Goal: Task Accomplishment & Management: Manage account settings

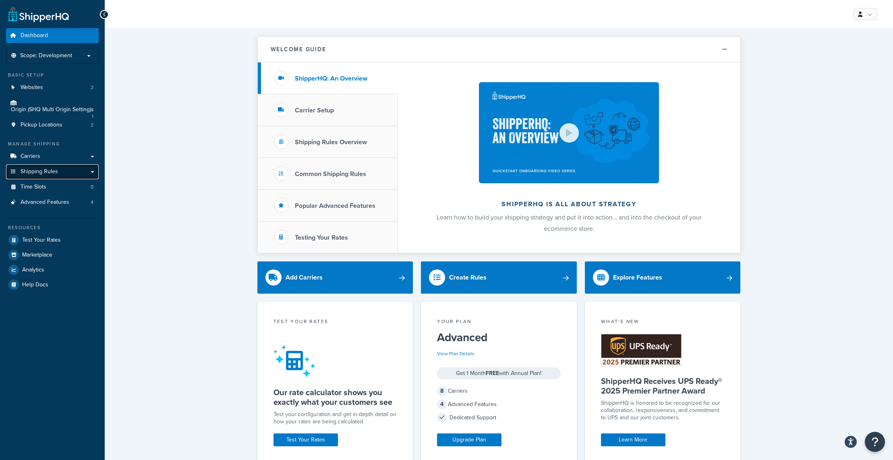
click at [77, 172] on link "Shipping Rules" at bounding box center [52, 171] width 93 height 15
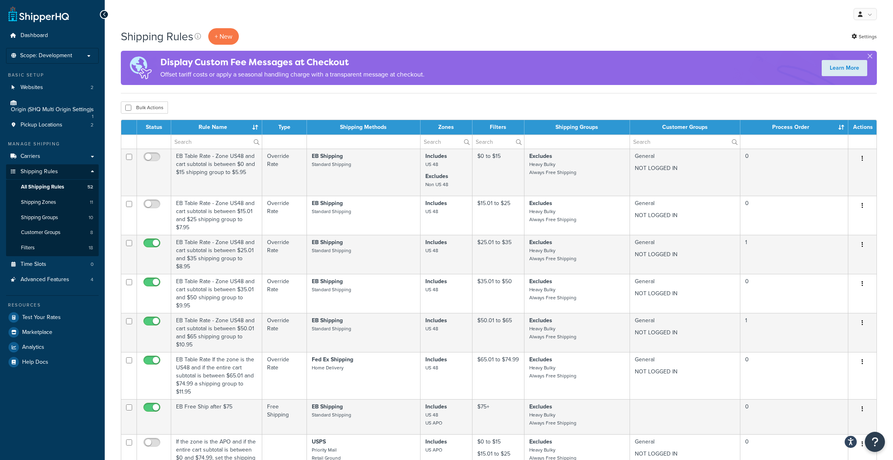
click at [239, 130] on th "Rule Name" at bounding box center [216, 127] width 91 height 15
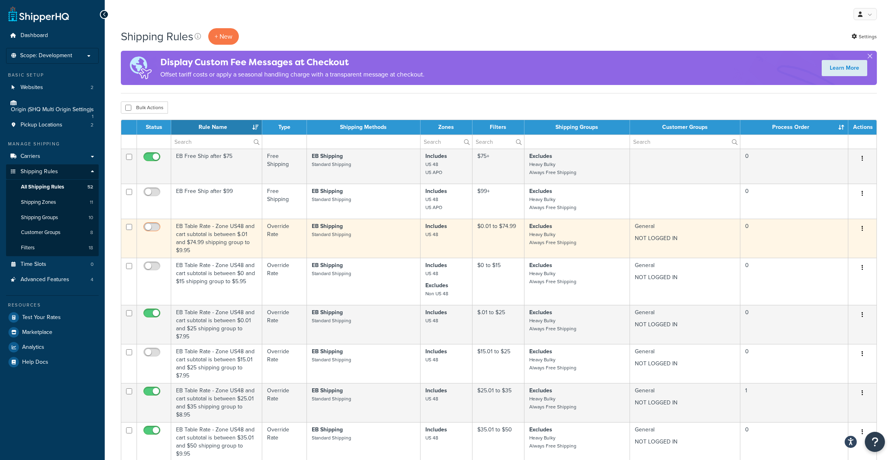
click at [154, 227] on input "checkbox" at bounding box center [153, 229] width 22 height 10
checkbox input "true"
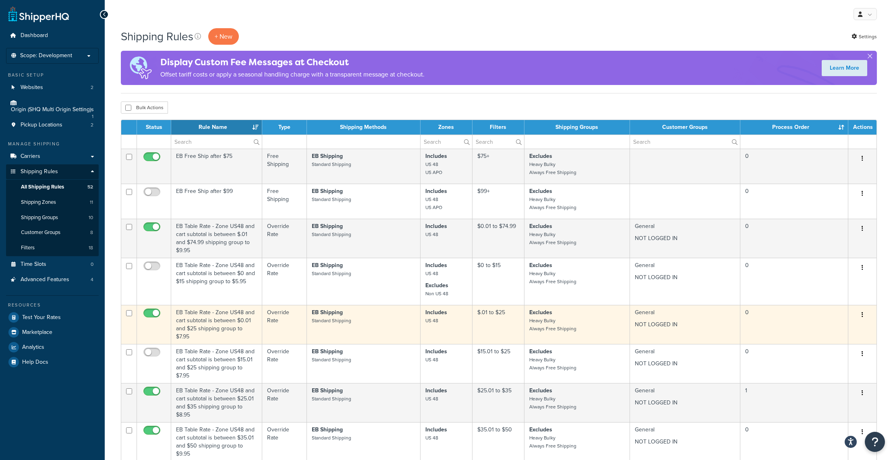
click at [153, 311] on input "checkbox" at bounding box center [153, 315] width 22 height 10
checkbox input "false"
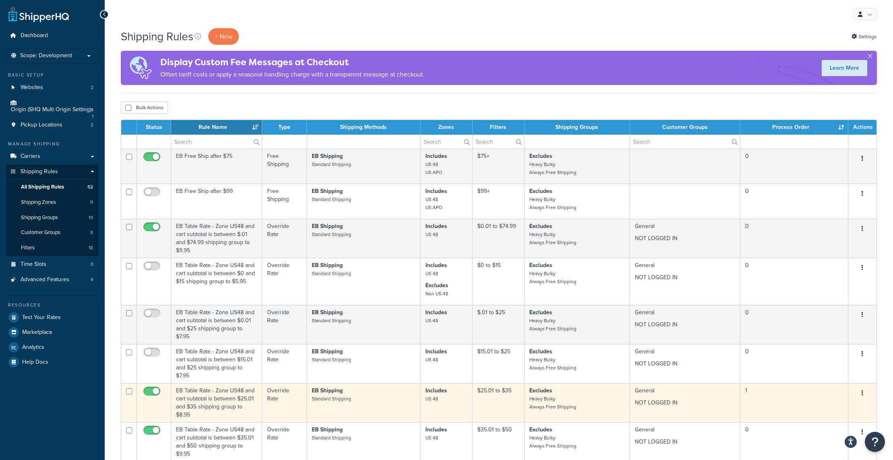
click at [160, 391] on input "checkbox" at bounding box center [153, 393] width 22 height 10
checkbox input "false"
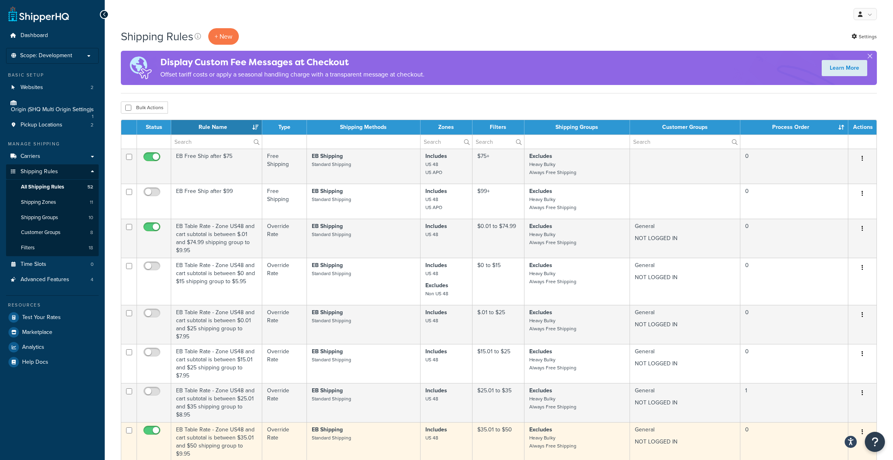
click at [152, 430] on input "checkbox" at bounding box center [153, 433] width 22 height 10
checkbox input "false"
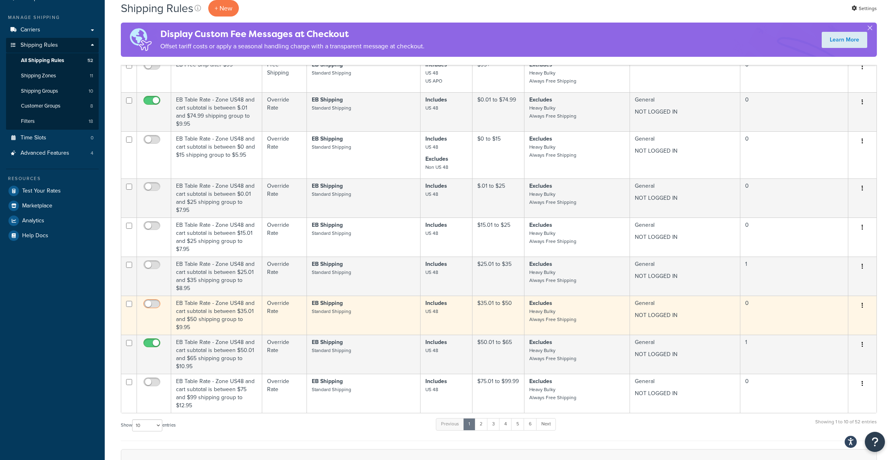
scroll to position [159, 0]
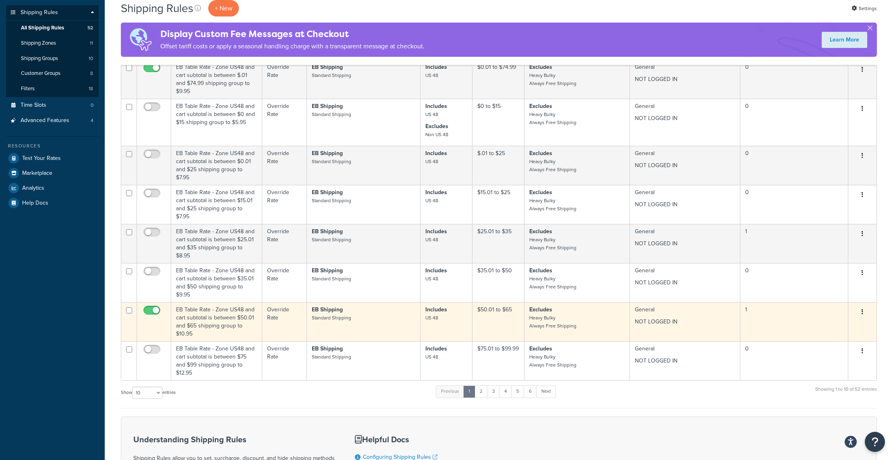
click at [161, 309] on input "checkbox" at bounding box center [153, 312] width 22 height 10
checkbox input "false"
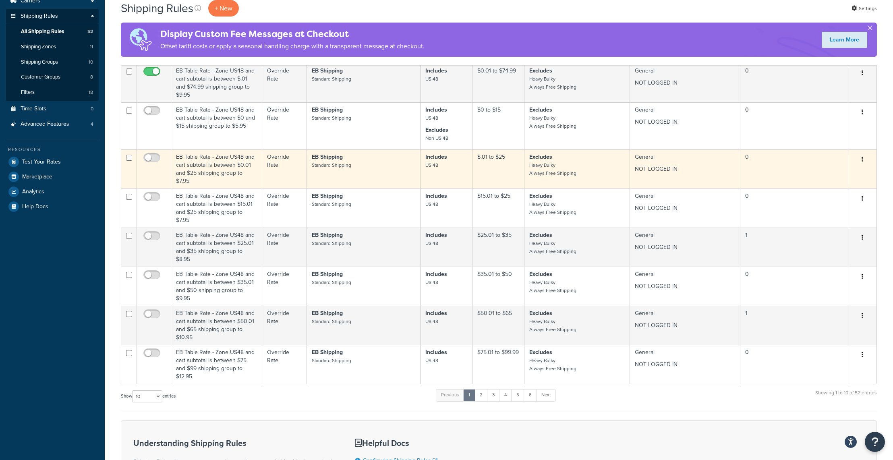
scroll to position [160, 0]
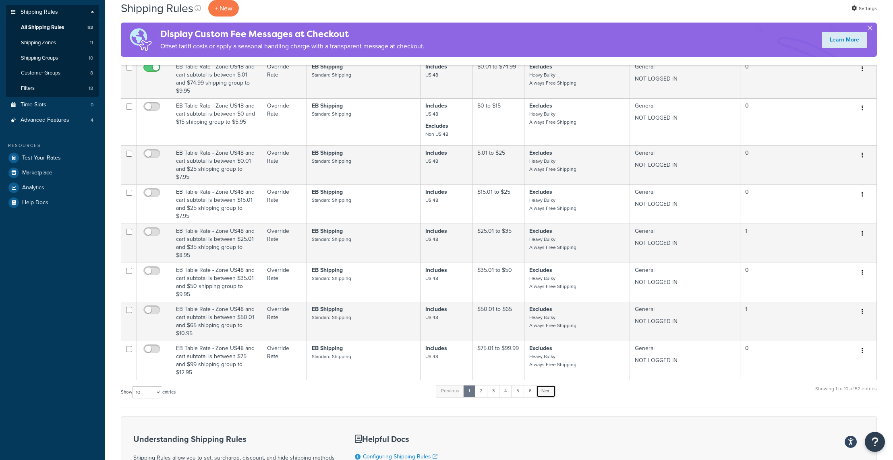
click at [550, 394] on link "Next" at bounding box center [546, 391] width 20 height 12
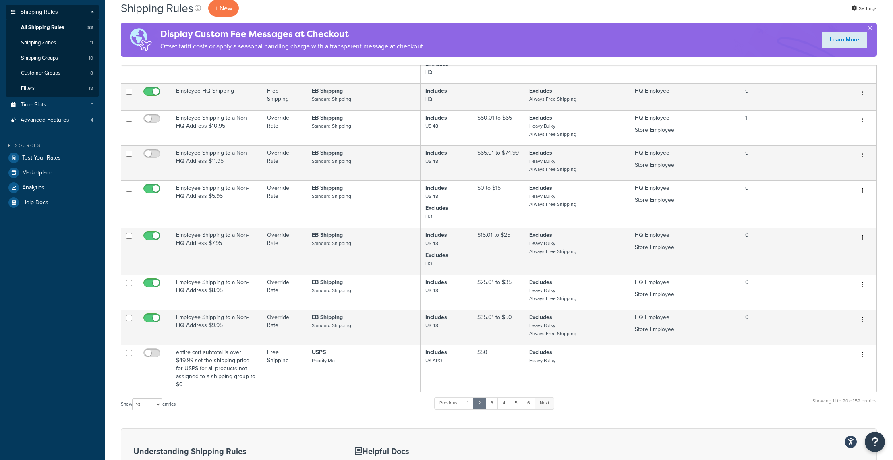
click at [551, 402] on link "Next" at bounding box center [545, 403] width 20 height 12
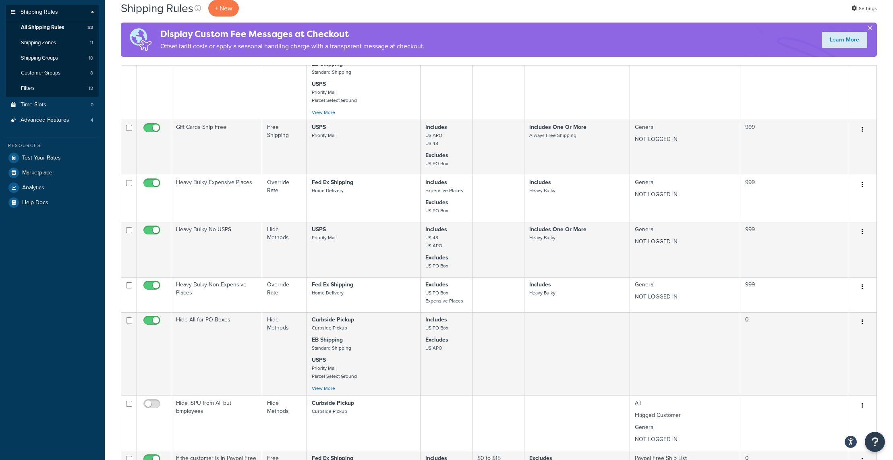
scroll to position [530, 0]
